Goal: Task Accomplishment & Management: Manage account settings

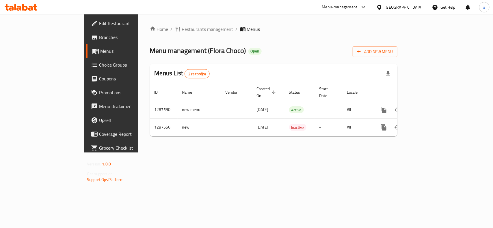
click at [382, 7] on icon at bounding box center [379, 7] width 6 height 6
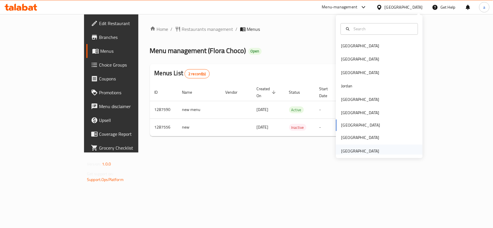
click at [355, 150] on div "[GEOGRAPHIC_DATA]" at bounding box center [360, 151] width 38 height 6
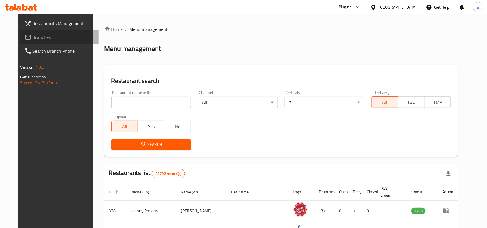
click at [33, 34] on span "Branches" at bounding box center [64, 37] width 62 height 7
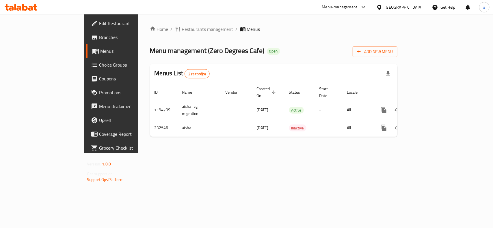
click at [99, 23] on span "Edit Restaurant" at bounding box center [130, 23] width 63 height 7
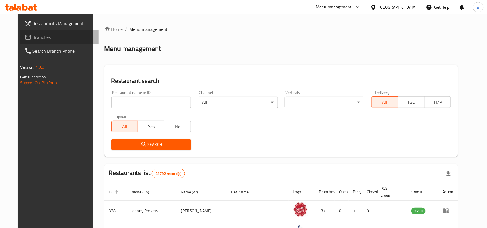
click at [33, 37] on span "Branches" at bounding box center [64, 37] width 62 height 7
